Goal: Find specific fact: Find specific fact

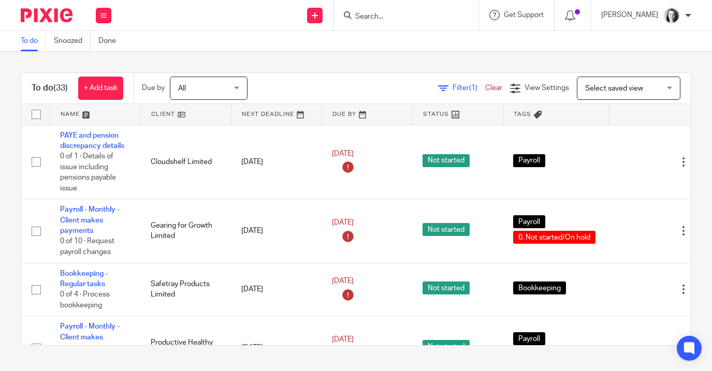
scroll to position [0, 2]
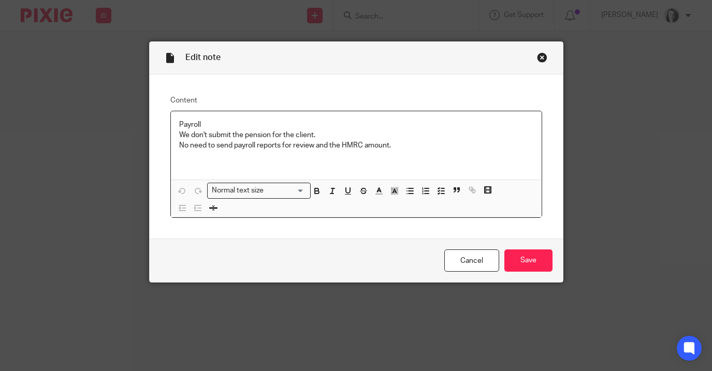
click at [540, 58] on div "Close this dialog window" at bounding box center [542, 57] width 10 height 10
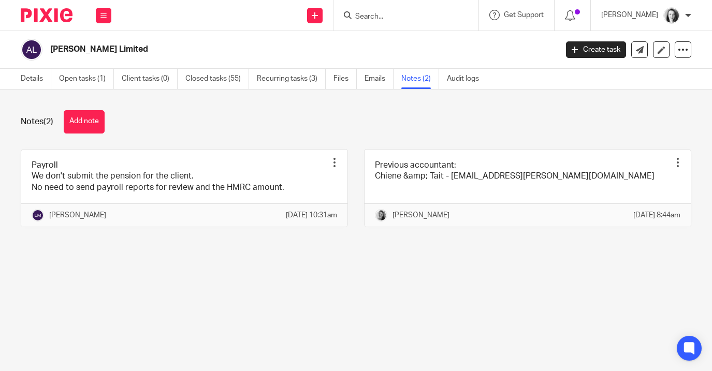
click at [408, 14] on input "Search" at bounding box center [400, 16] width 93 height 9
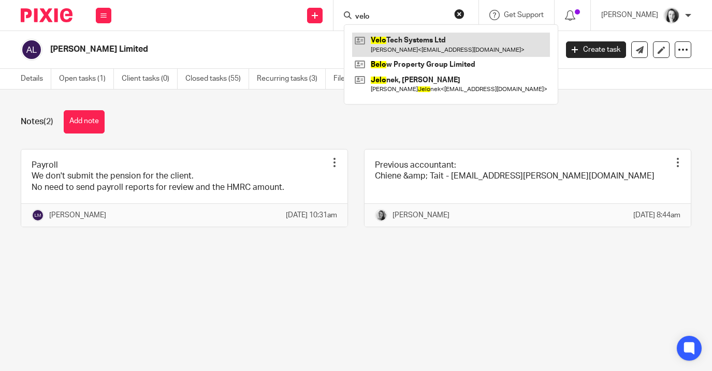
type input "velo"
click at [417, 42] on link at bounding box center [451, 45] width 198 height 24
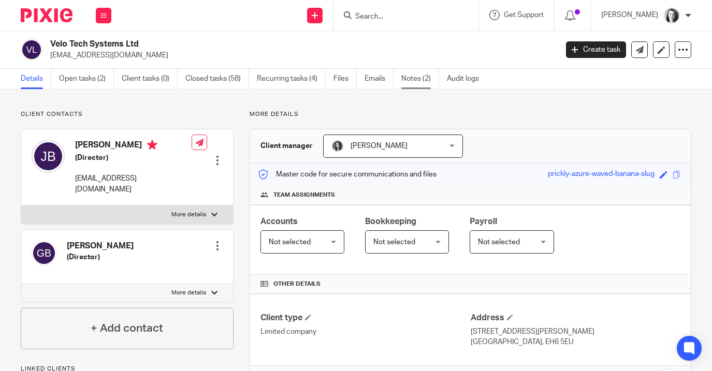
click at [419, 79] on link "Notes (2)" at bounding box center [421, 79] width 38 height 20
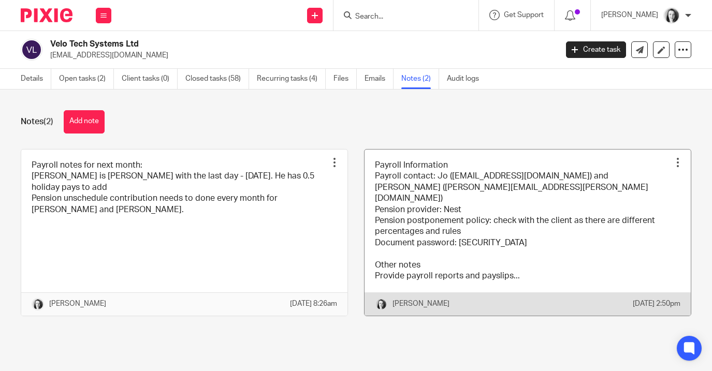
click at [512, 236] on link at bounding box center [528, 233] width 326 height 166
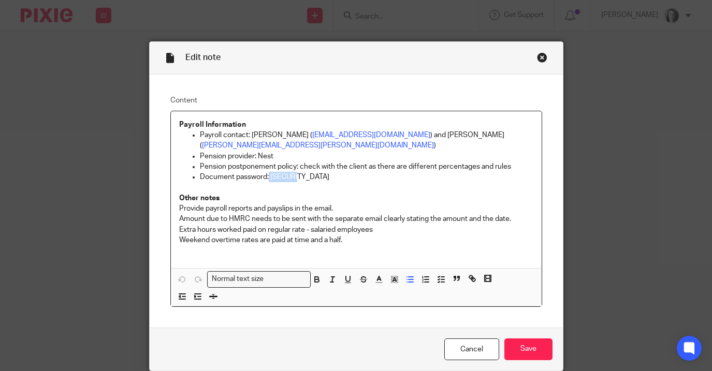
drag, startPoint x: 296, startPoint y: 169, endPoint x: 270, endPoint y: 168, distance: 25.9
click at [270, 172] on p "Document password: Velo123" at bounding box center [367, 177] width 334 height 10
copy p "Velo123"
